Goal: Navigation & Orientation: Find specific page/section

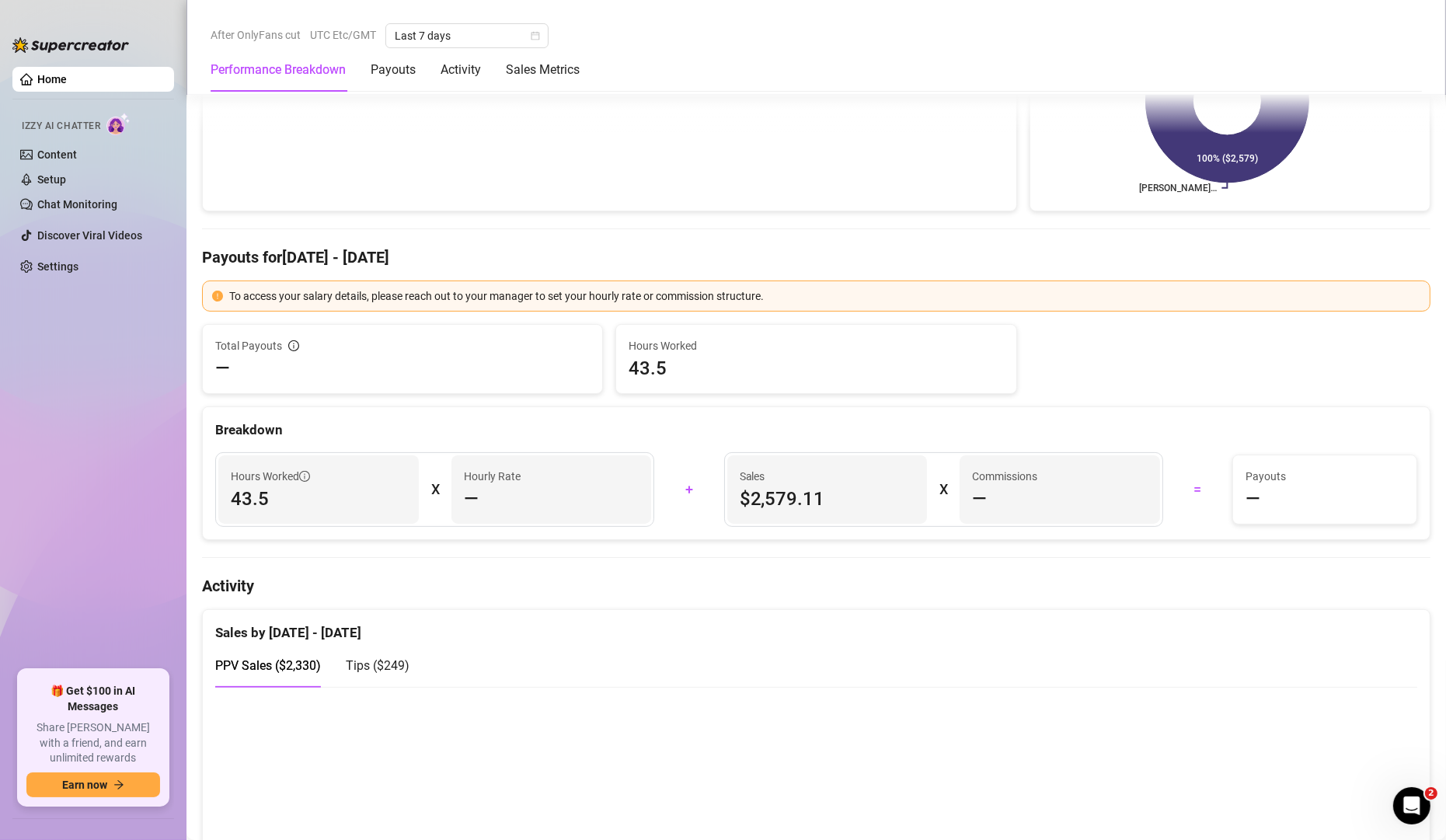
scroll to position [700, 0]
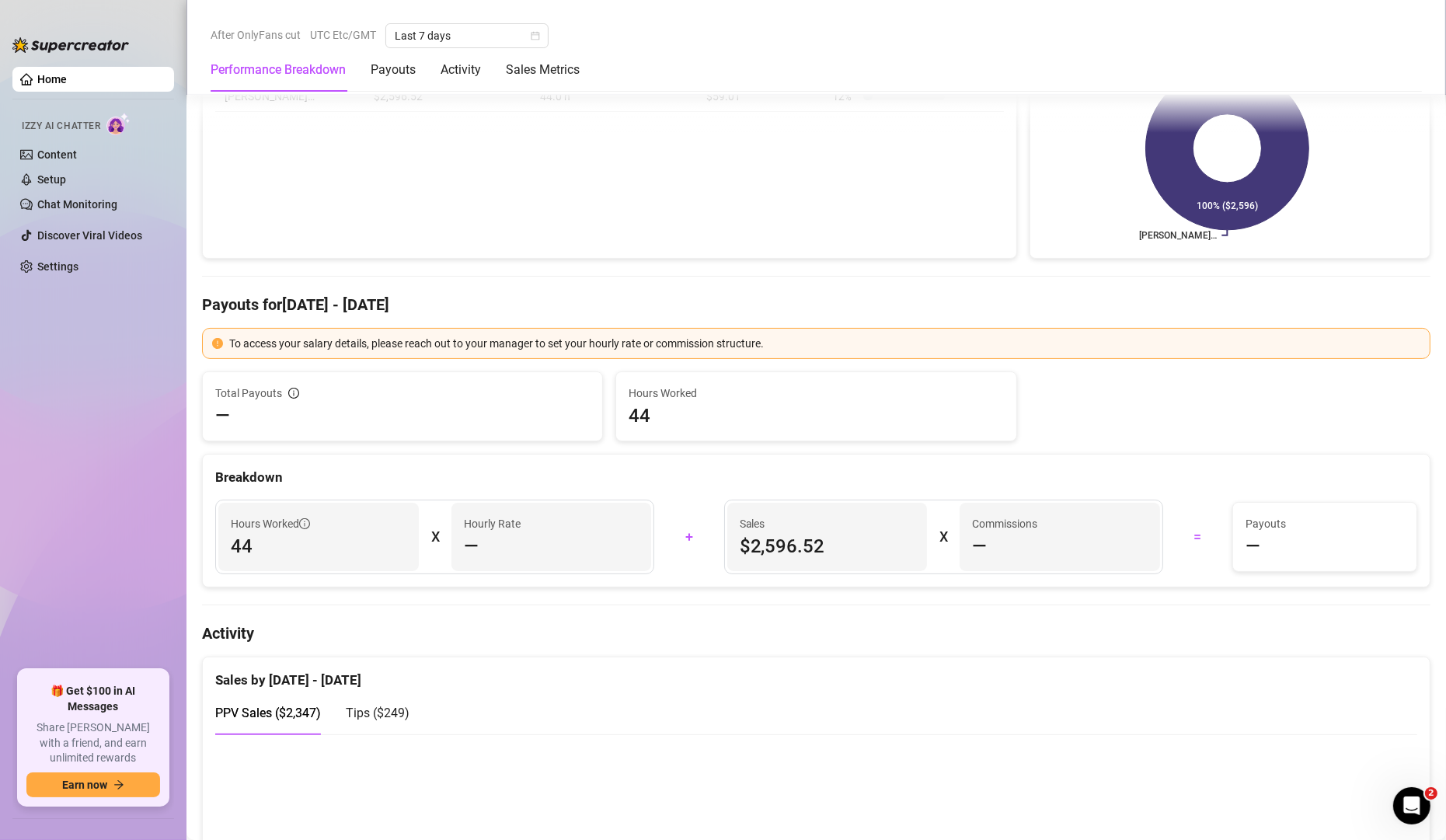
scroll to position [652, 0]
